Goal: Information Seeking & Learning: Learn about a topic

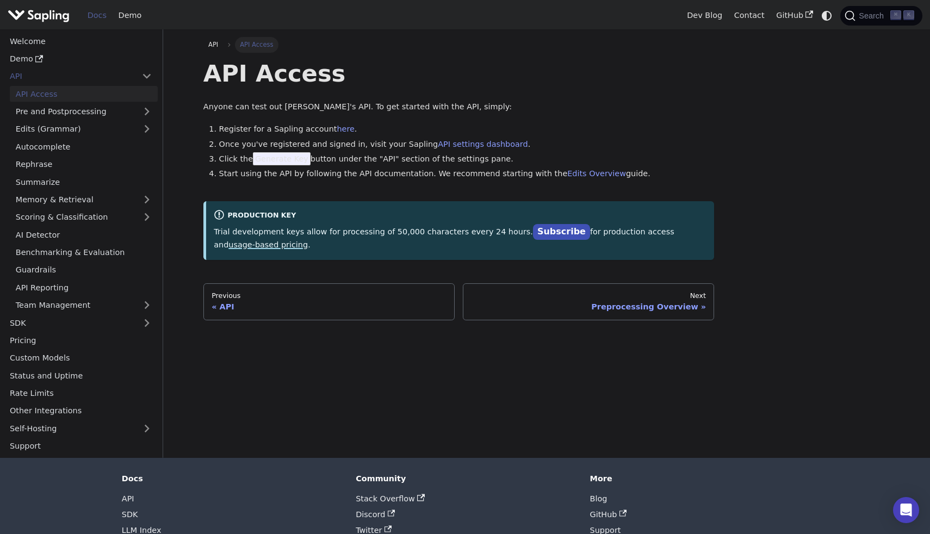
click at [231, 246] on link "usage-based pricing" at bounding box center [267, 244] width 79 height 9
click at [538, 76] on h1 "API Access" at bounding box center [458, 73] width 511 height 29
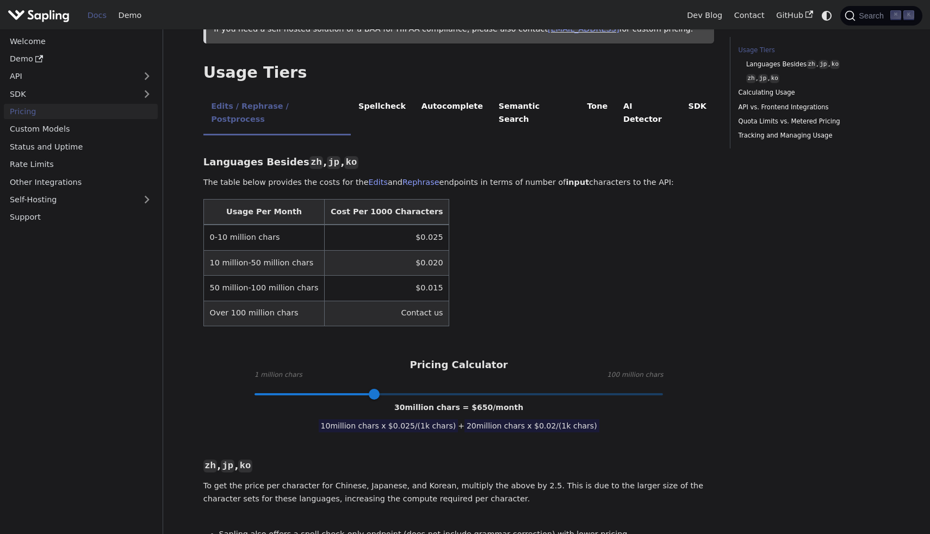
scroll to position [198, 0]
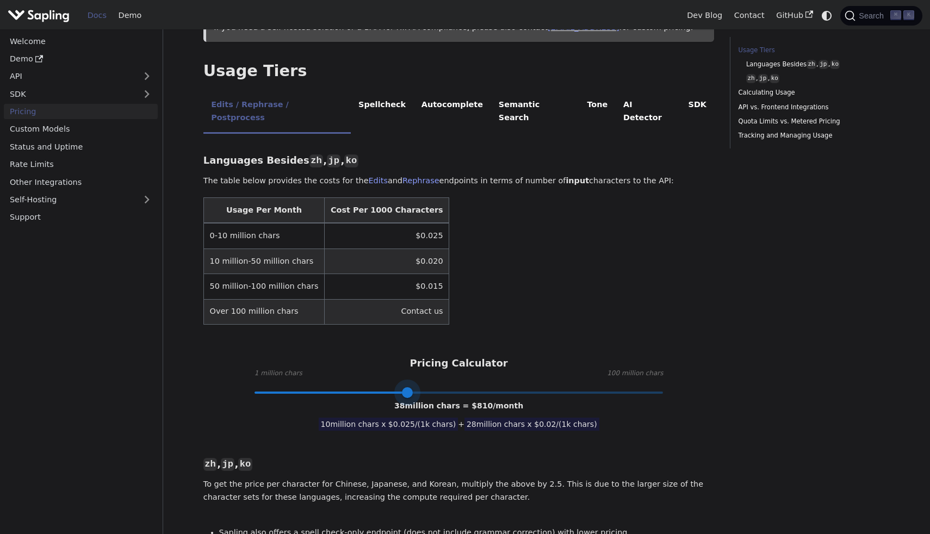
type input "100"
drag, startPoint x: 375, startPoint y: 367, endPoint x: 710, endPoint y: 369, distance: 334.5
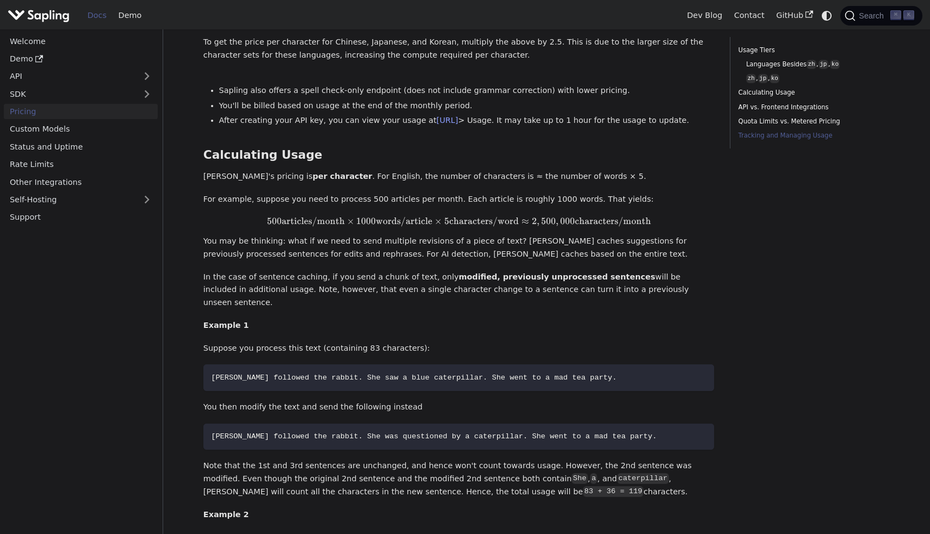
scroll to position [0, 0]
